Goal: Task Accomplishment & Management: Use online tool/utility

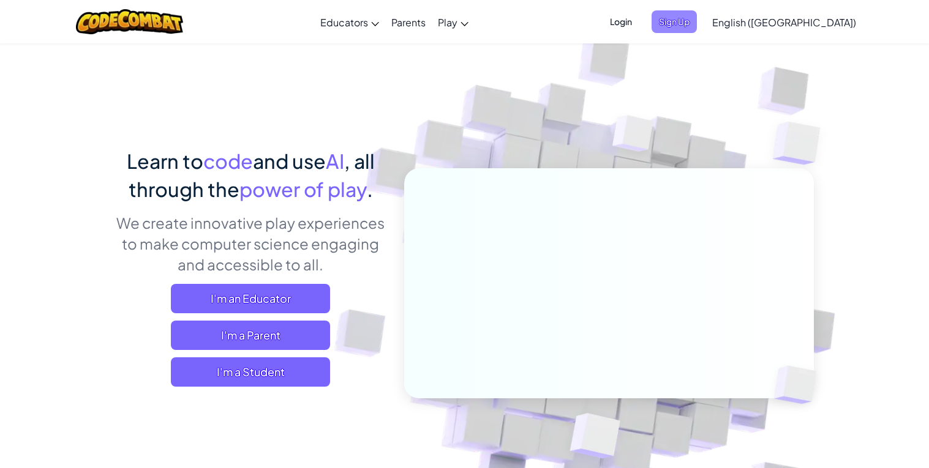
click at [697, 28] on span "Sign Up" at bounding box center [673, 21] width 45 height 23
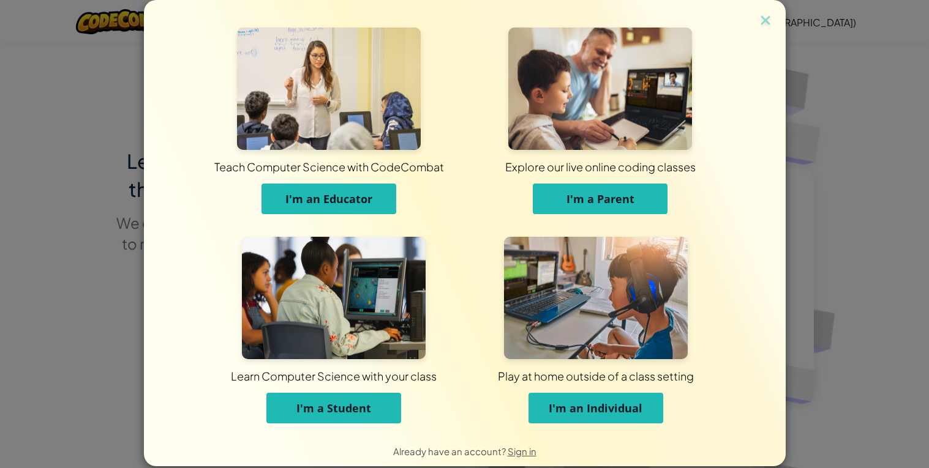
click at [754, 19] on div "Teach Computer Science with CodeCombat I'm an Educator Explore our live online …" at bounding box center [465, 218] width 642 height 436
click at [764, 14] on img at bounding box center [765, 21] width 16 height 18
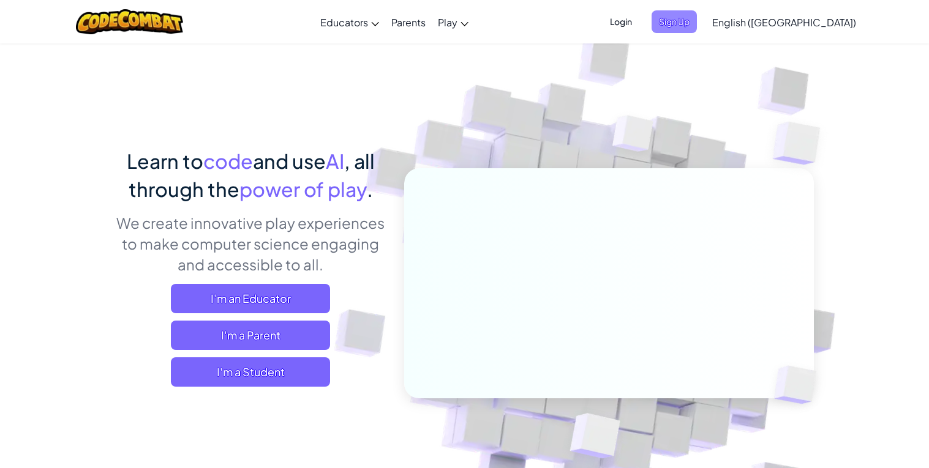
click at [697, 15] on span "Sign Up" at bounding box center [673, 21] width 45 height 23
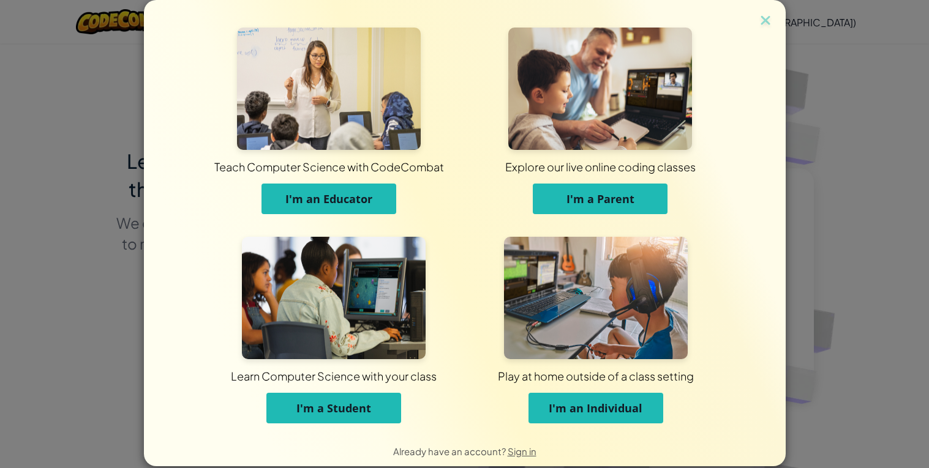
click at [363, 402] on span "I'm a Student" at bounding box center [333, 408] width 75 height 15
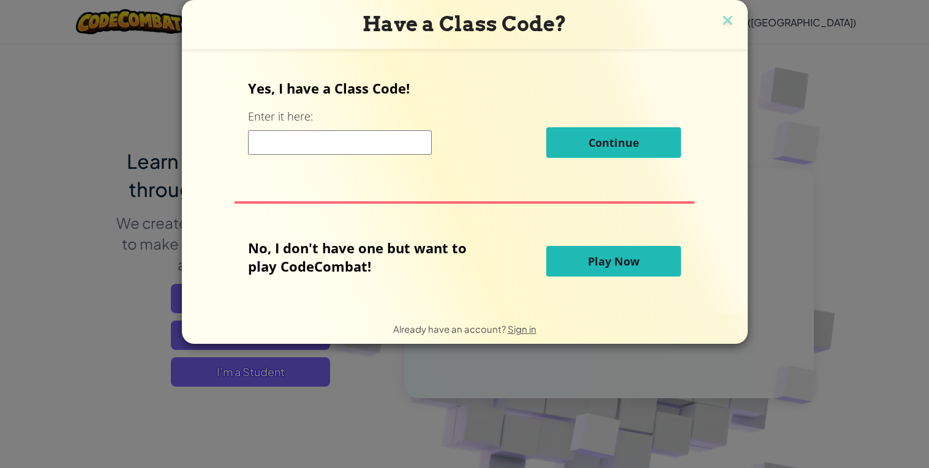
click at [569, 273] on button "Play Now" at bounding box center [613, 261] width 135 height 31
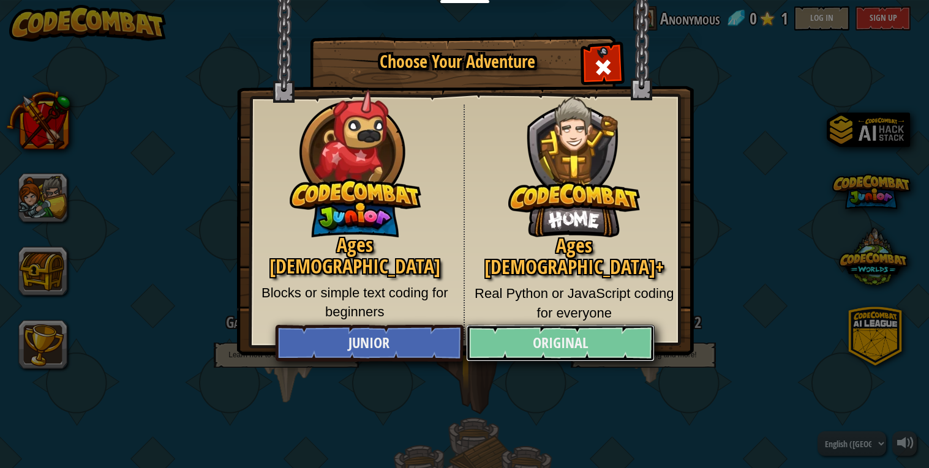
click at [593, 351] on link "Original" at bounding box center [560, 343] width 189 height 37
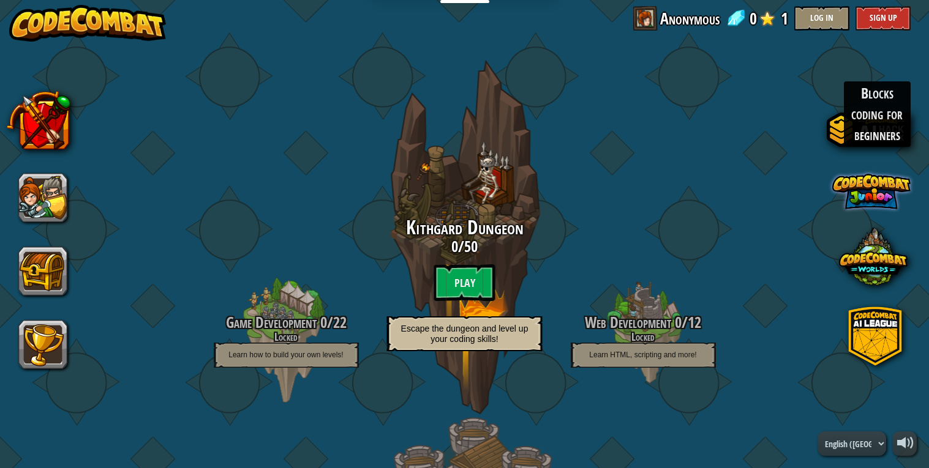
click at [877, 220] on span at bounding box center [871, 191] width 78 height 78
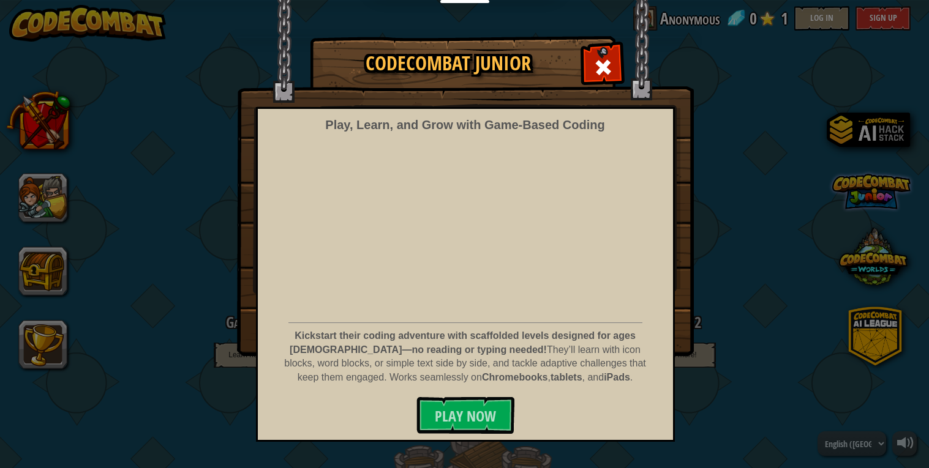
click at [877, 220] on div "CodeCombat Junior Play, Learn, and Grow with Game‑Based Coding Kickstart their …" at bounding box center [464, 196] width 929 height 318
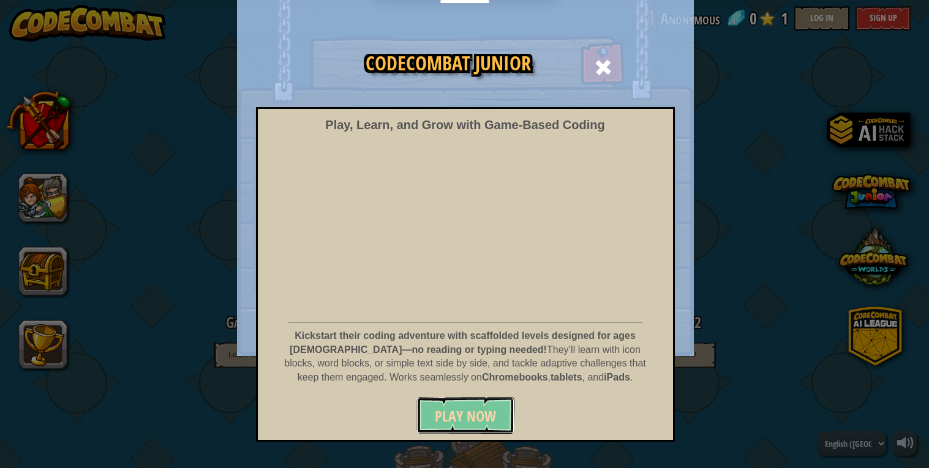
click at [500, 426] on button "Play Now" at bounding box center [465, 415] width 98 height 37
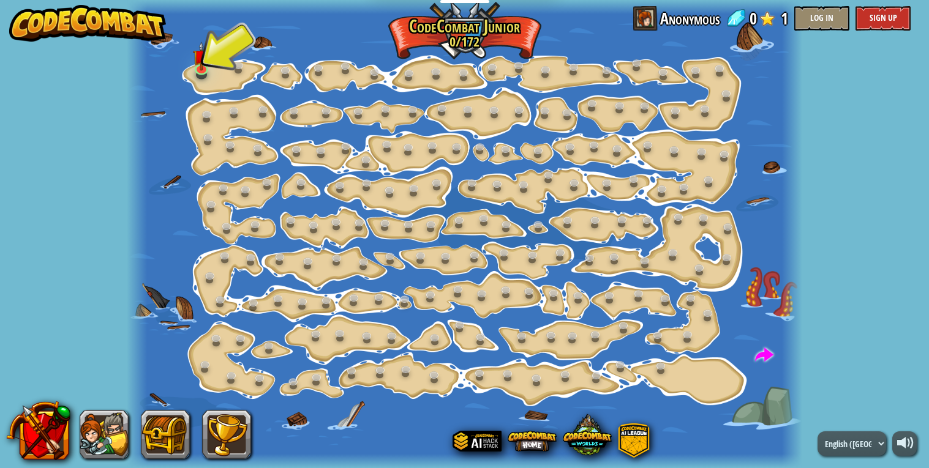
click at [217, 66] on div at bounding box center [464, 234] width 675 height 468
click at [206, 66] on img at bounding box center [201, 49] width 17 height 39
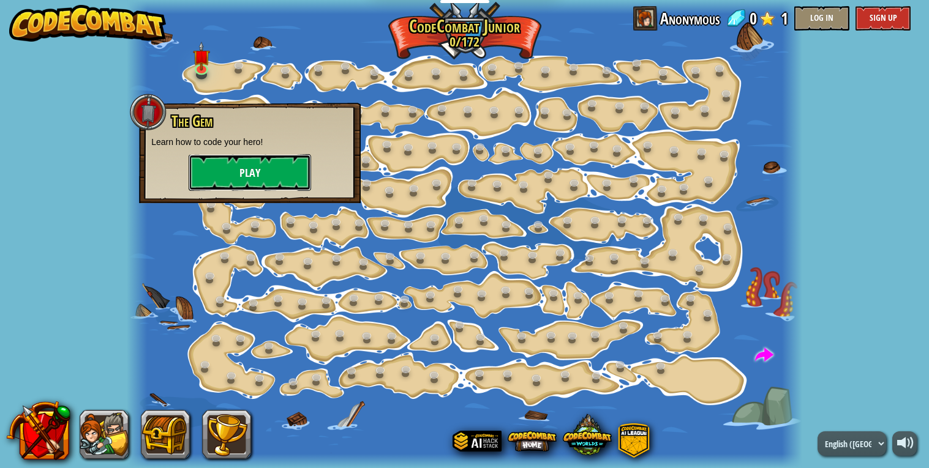
click at [248, 159] on button "Play" at bounding box center [250, 172] width 122 height 37
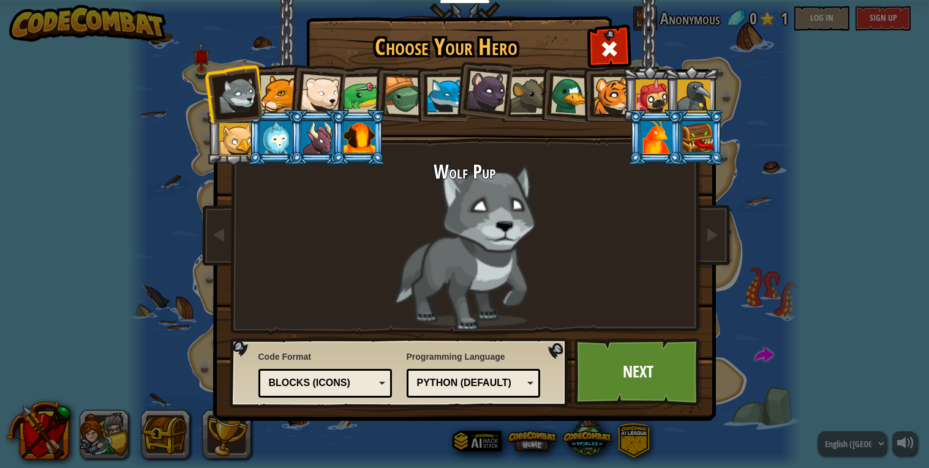
click at [659, 407] on img at bounding box center [467, 202] width 530 height 438
click at [664, 393] on link "Next" at bounding box center [638, 372] width 128 height 67
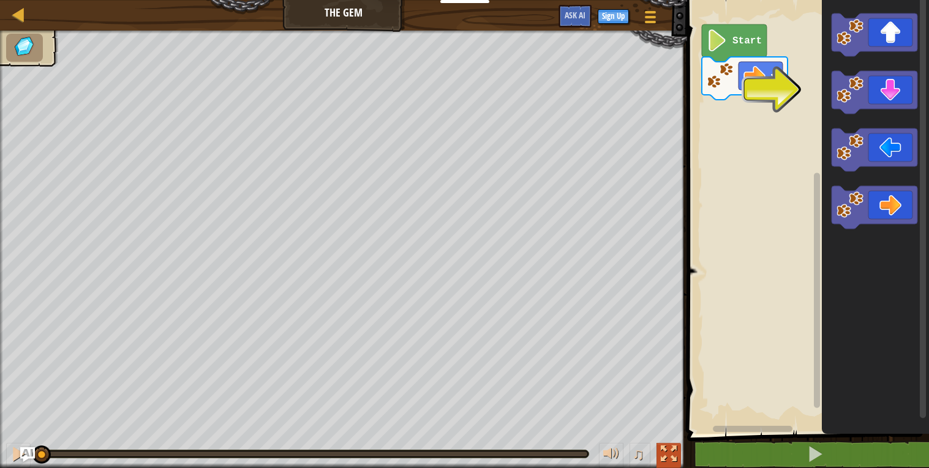
click at [677, 451] on button at bounding box center [668, 455] width 24 height 25
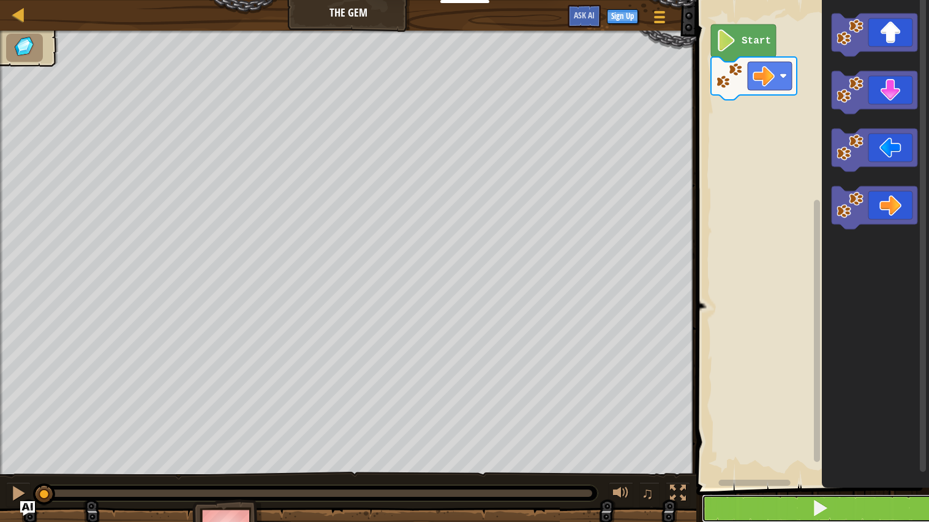
click at [880, 468] on button at bounding box center [820, 508] width 236 height 28
click at [858, 468] on button at bounding box center [820, 508] width 236 height 28
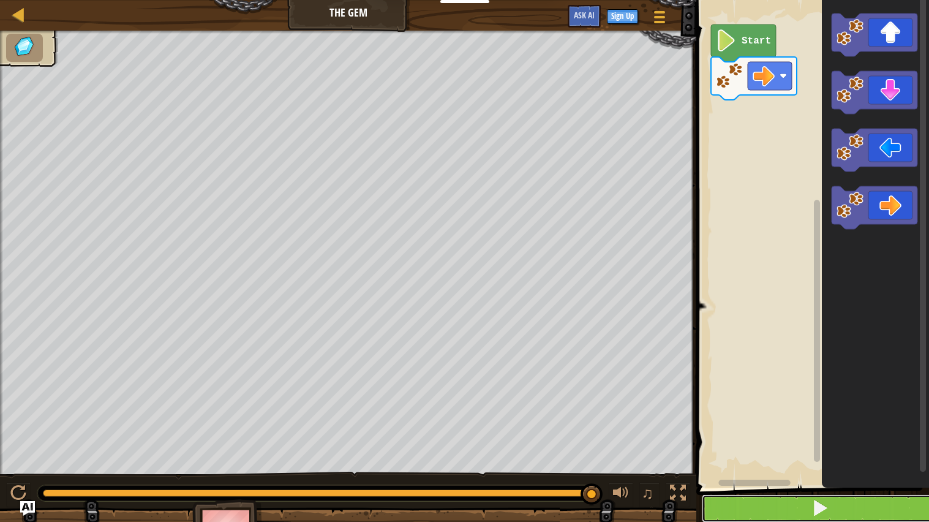
click at [858, 468] on button at bounding box center [820, 508] width 236 height 28
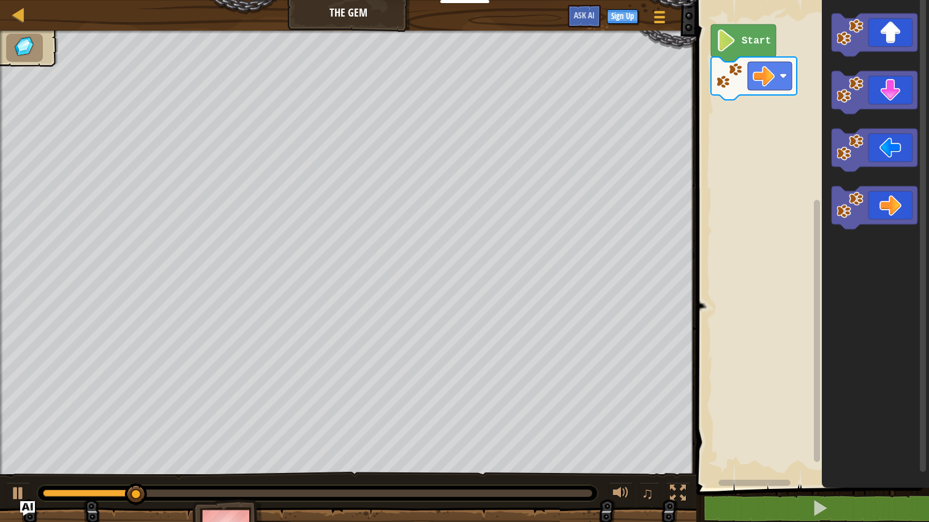
click at [748, 42] on text "Start" at bounding box center [755, 41] width 29 height 11
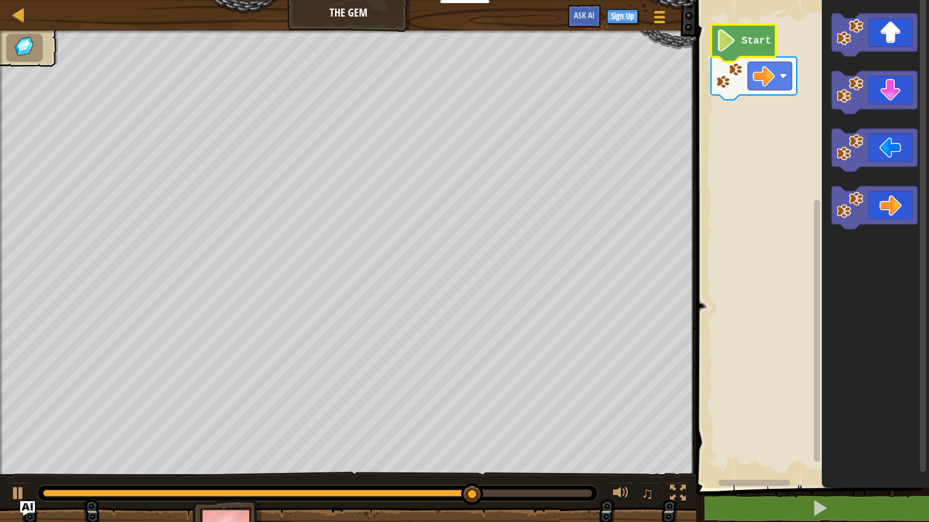
click at [748, 42] on text "Start" at bounding box center [755, 41] width 29 height 11
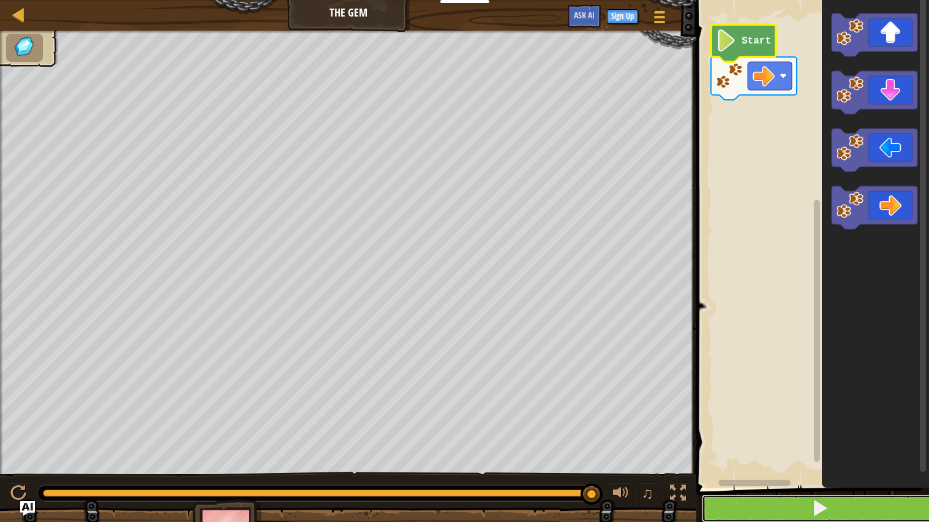
click at [782, 468] on button at bounding box center [820, 508] width 236 height 28
click at [779, 468] on button at bounding box center [820, 508] width 236 height 28
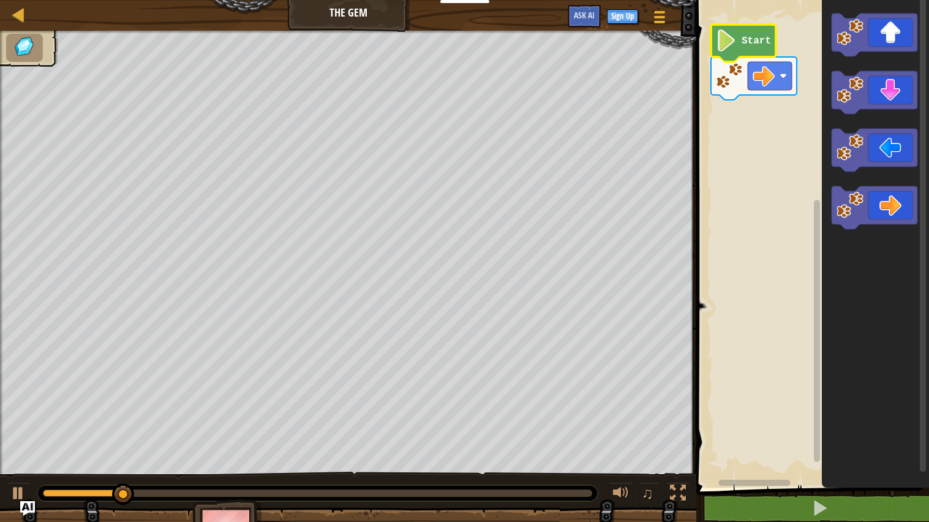
click at [753, 55] on icon "Blockly Workspace" at bounding box center [743, 42] width 65 height 37
click at [751, 38] on text "Start" at bounding box center [755, 41] width 29 height 11
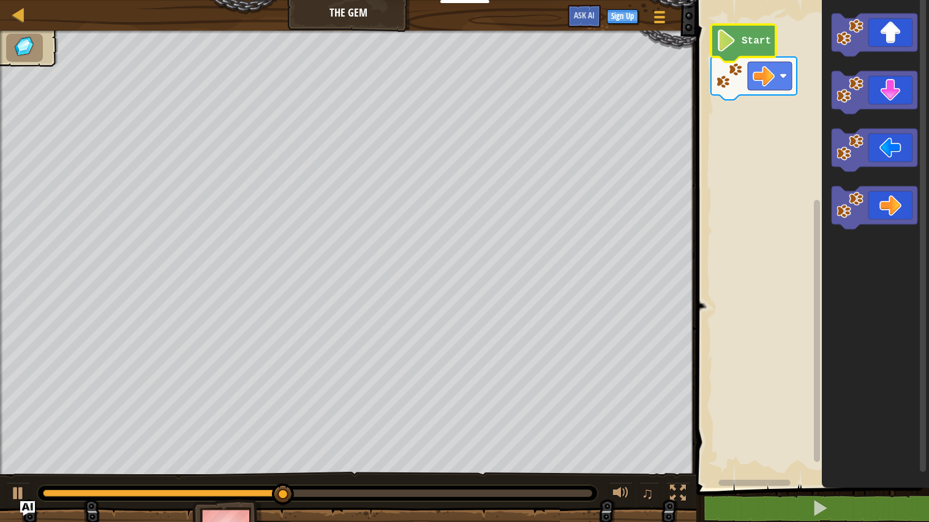
click at [751, 38] on text "Start" at bounding box center [755, 41] width 29 height 11
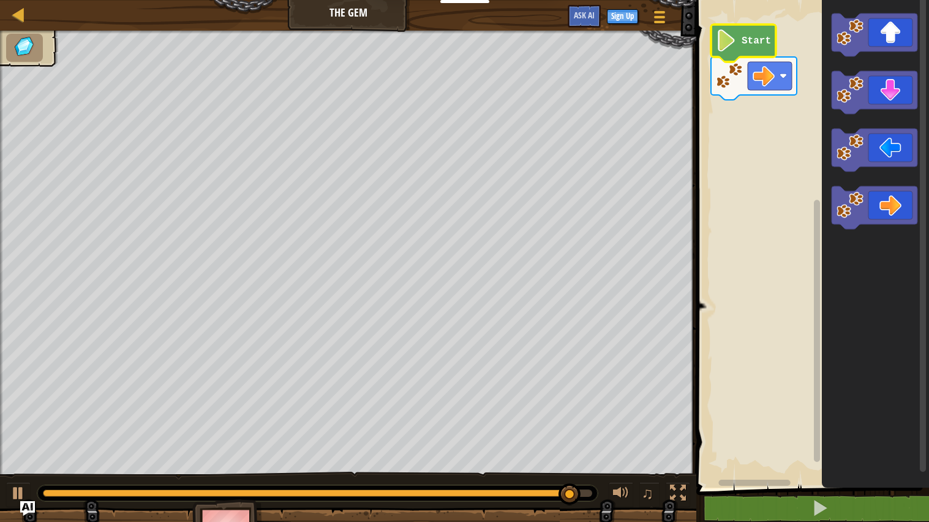
click at [770, 37] on text "Start" at bounding box center [755, 41] width 29 height 11
click at [742, 37] on text "Start" at bounding box center [755, 41] width 29 height 11
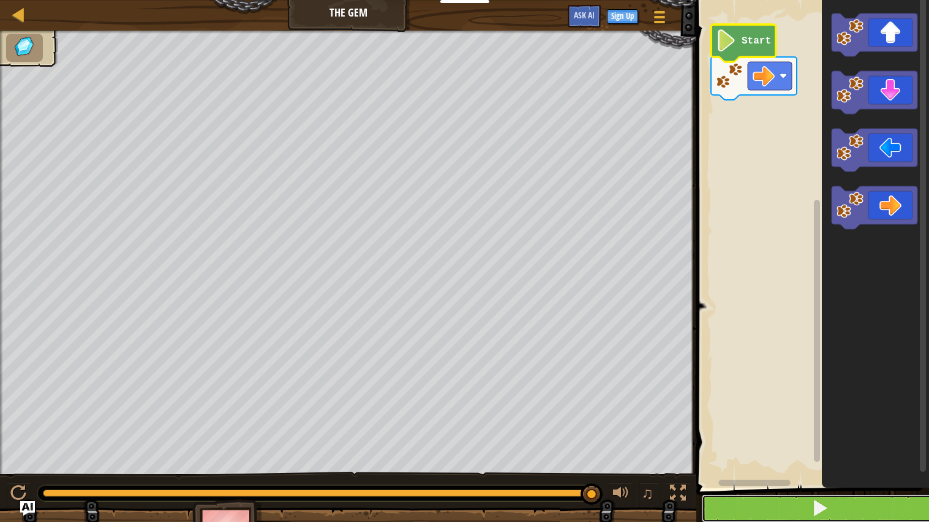
click at [807, 468] on button at bounding box center [820, 508] width 236 height 28
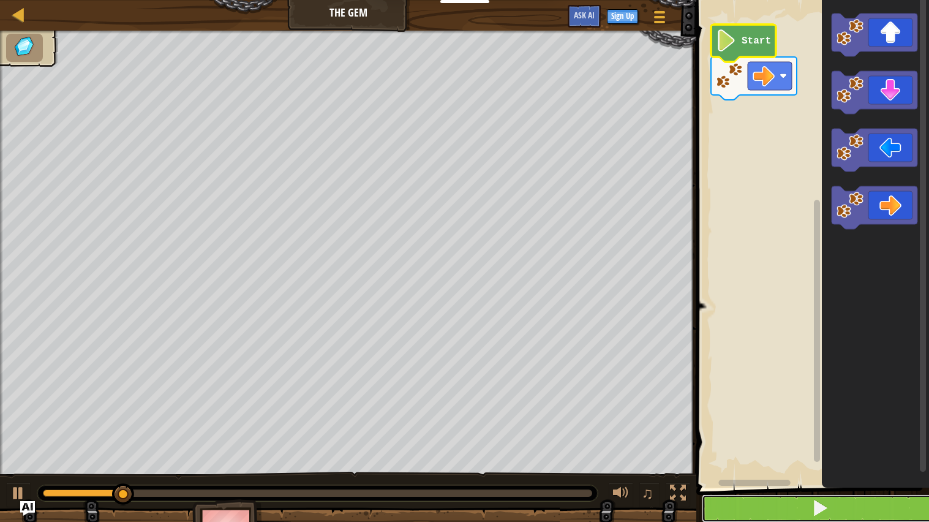
click at [807, 468] on button at bounding box center [820, 508] width 236 height 28
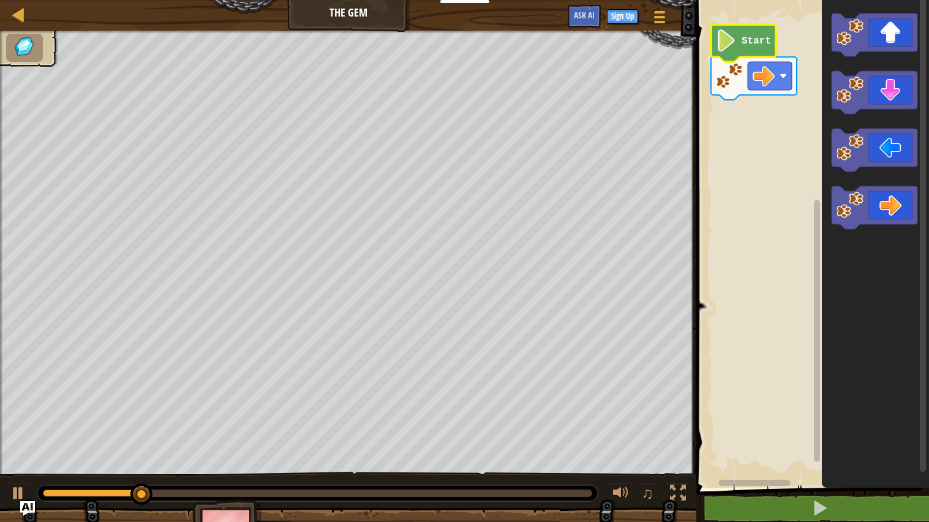
click at [744, 433] on rect "Blockly Workspace" at bounding box center [810, 240] width 236 height 493
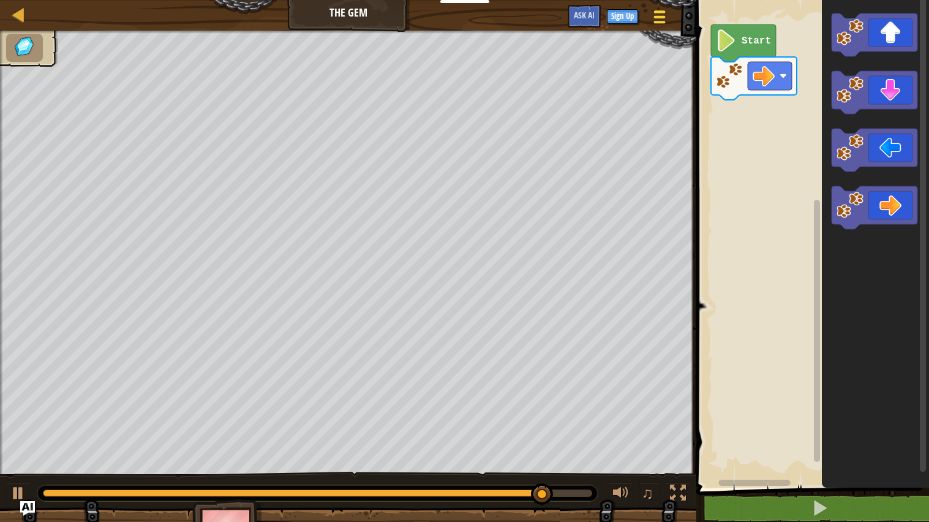
click at [661, 22] on span at bounding box center [660, 22] width 12 height 2
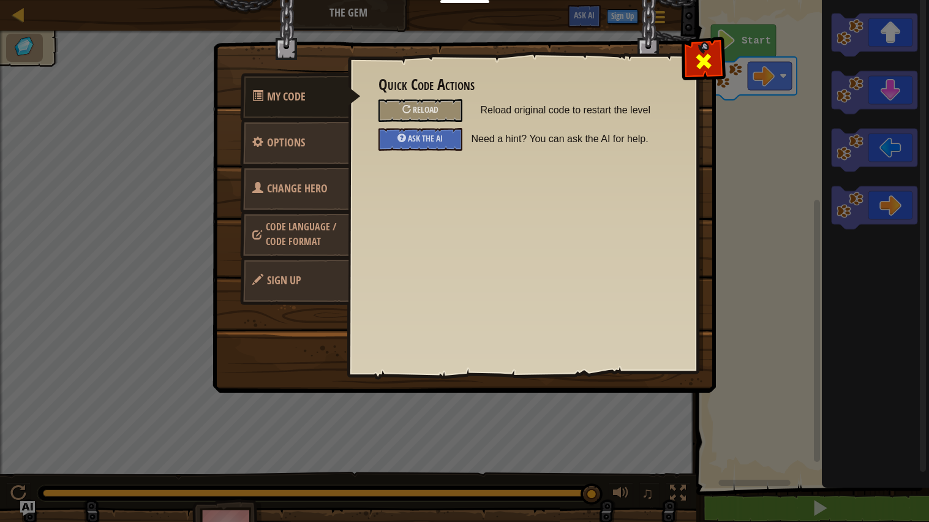
click at [697, 71] on span at bounding box center [704, 61] width 20 height 20
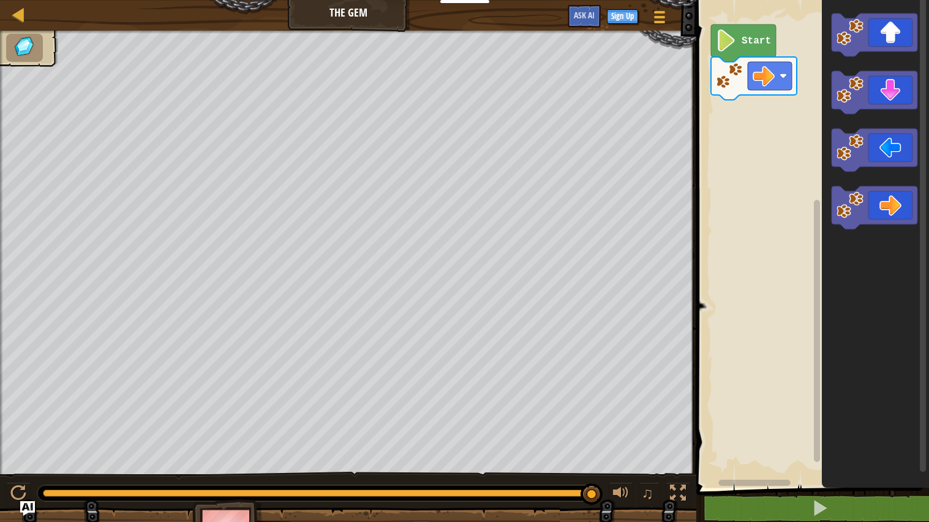
click at [738, 37] on icon "Blockly Workspace" at bounding box center [743, 42] width 65 height 37
click at [664, 9] on div at bounding box center [659, 17] width 17 height 18
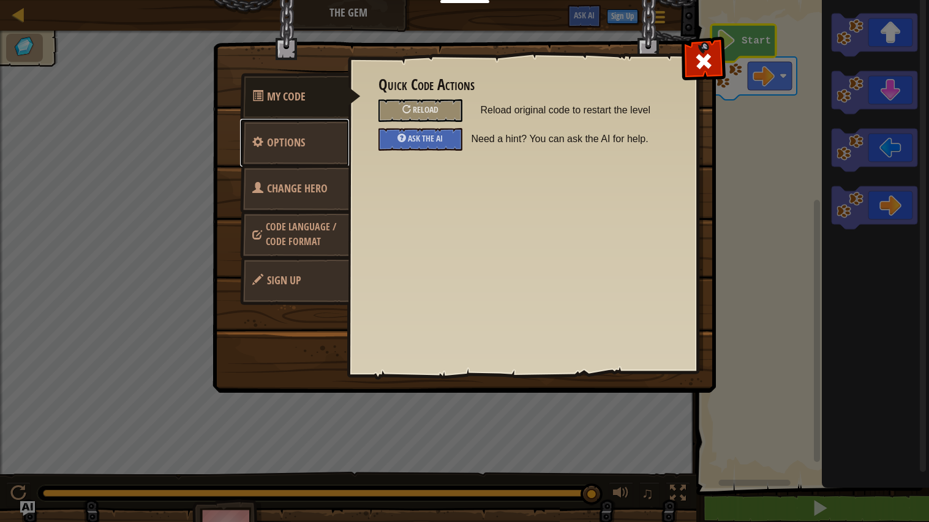
click at [276, 146] on span "Options" at bounding box center [286, 142] width 38 height 15
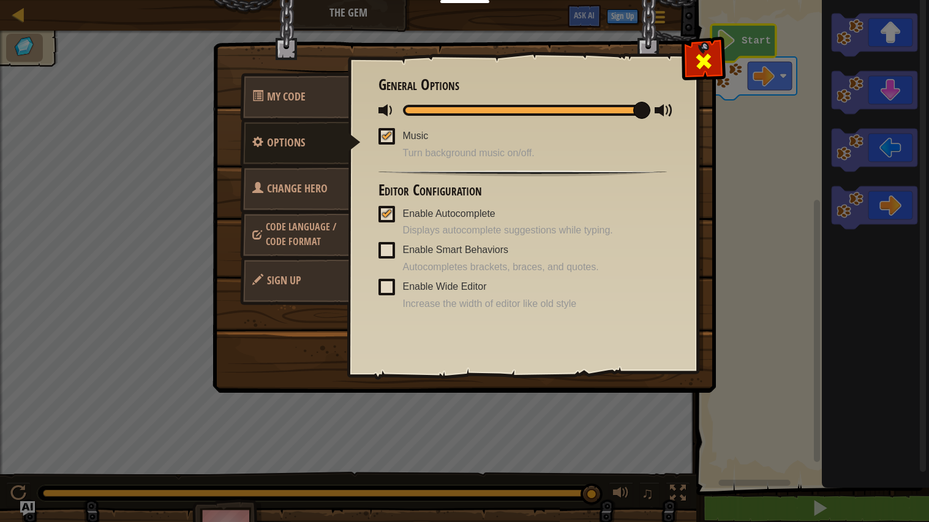
click at [709, 51] on span at bounding box center [704, 61] width 20 height 20
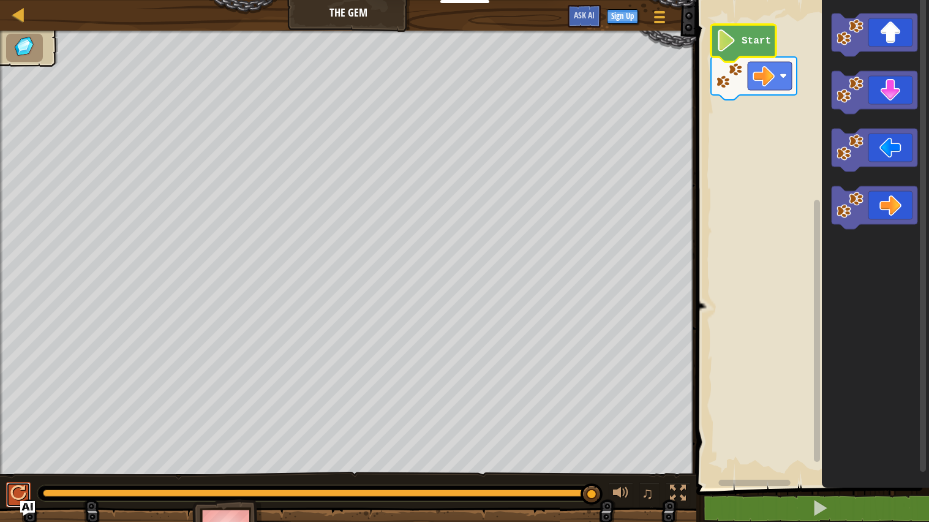
click at [10, 468] on div at bounding box center [18, 493] width 16 height 16
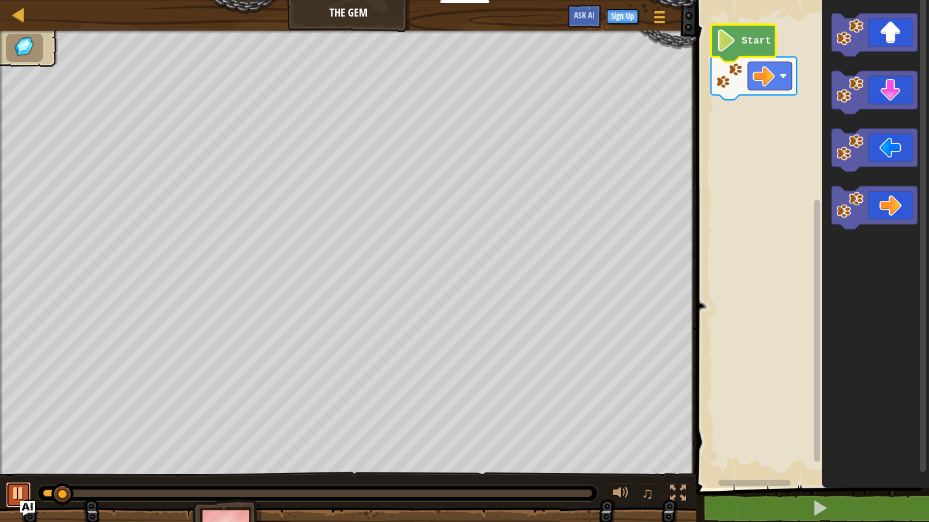
click at [10, 468] on div at bounding box center [18, 493] width 16 height 16
click at [25, 15] on div at bounding box center [18, 14] width 15 height 15
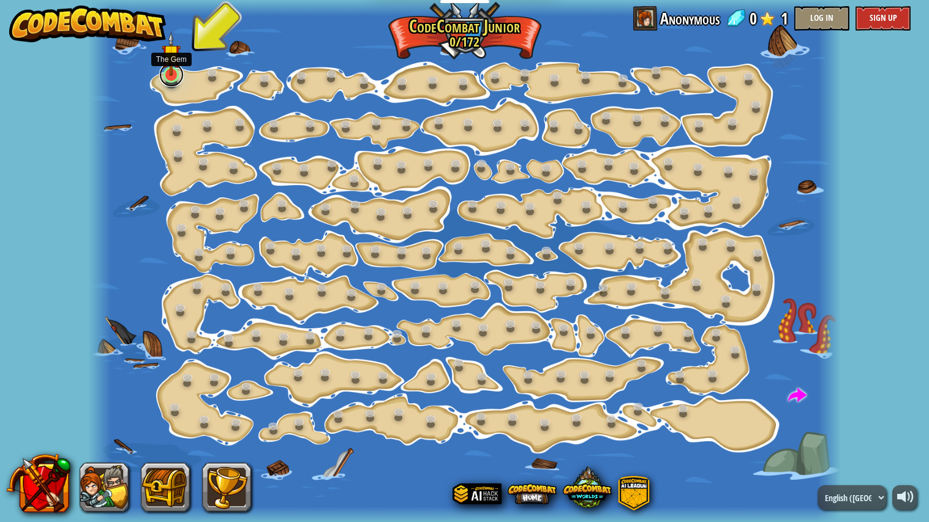
click at [165, 79] on link at bounding box center [171, 74] width 24 height 24
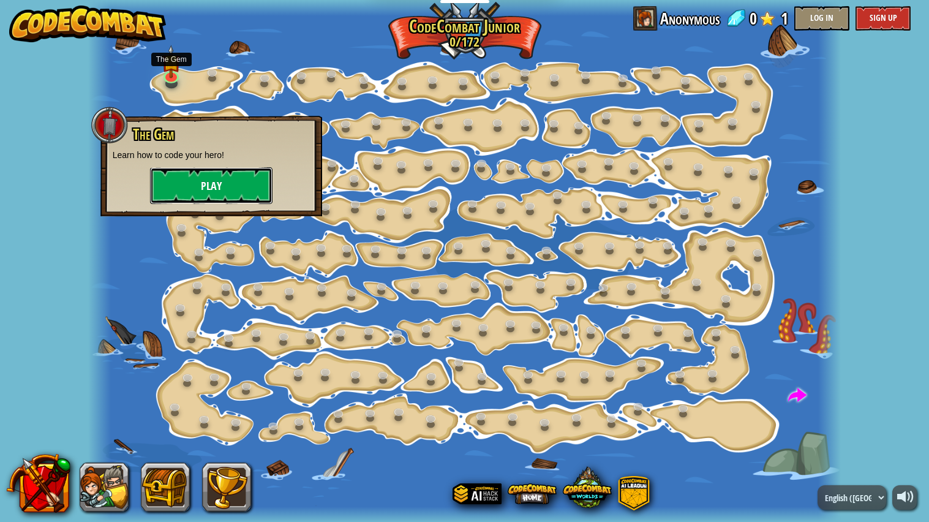
click at [252, 187] on button "Play" at bounding box center [211, 185] width 122 height 37
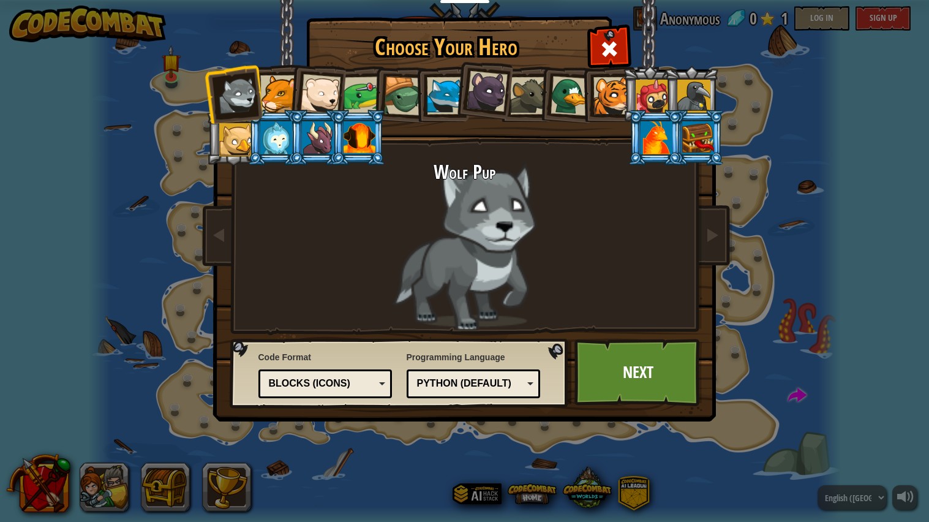
click at [922, 275] on div "Choose Your Hero 0 Wolf Pup Cougar Polar Bear Cub Frog Turtle Blue Fox Panther …" at bounding box center [464, 261] width 929 height 522
